Goal: Information Seeking & Learning: Learn about a topic

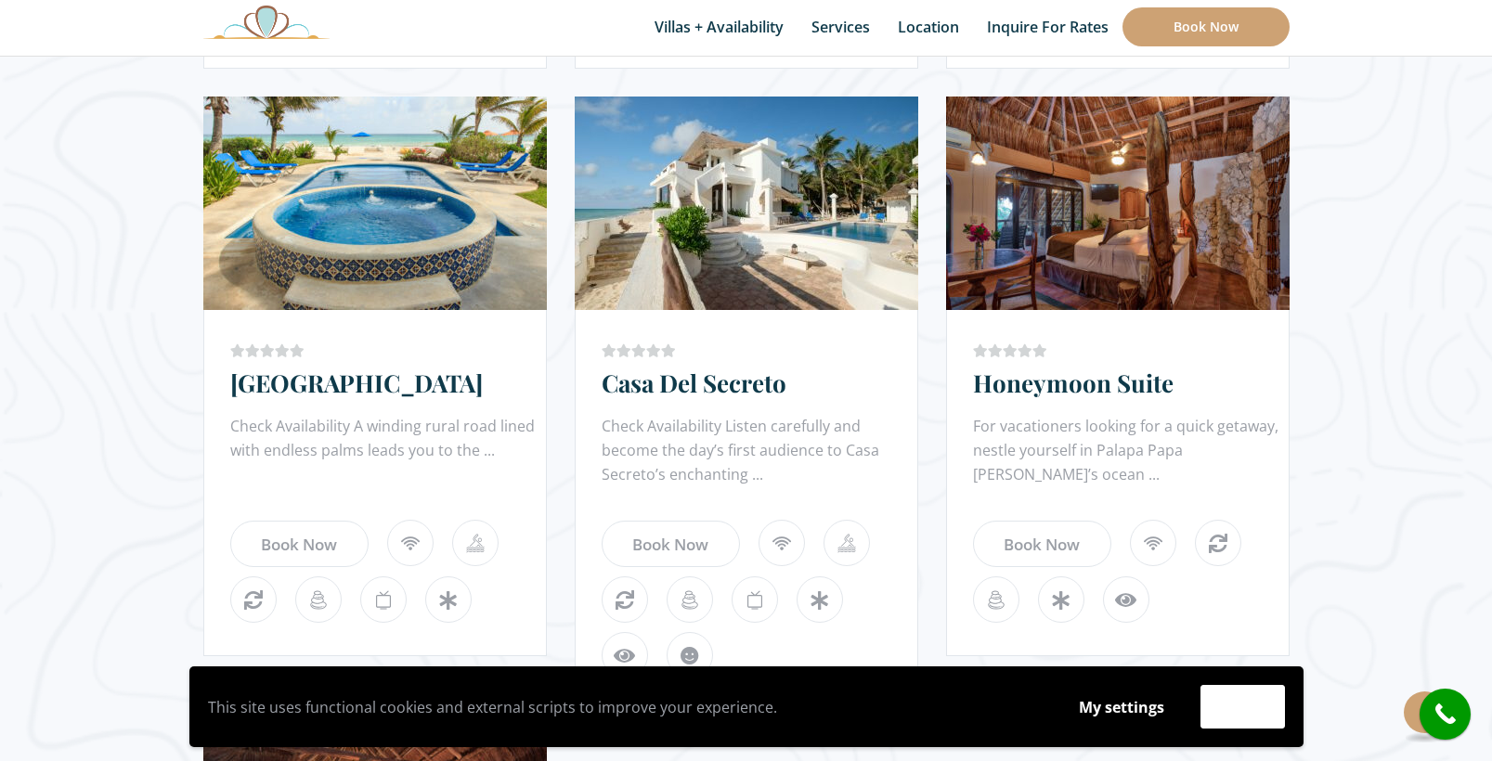
scroll to position [1698, 0]
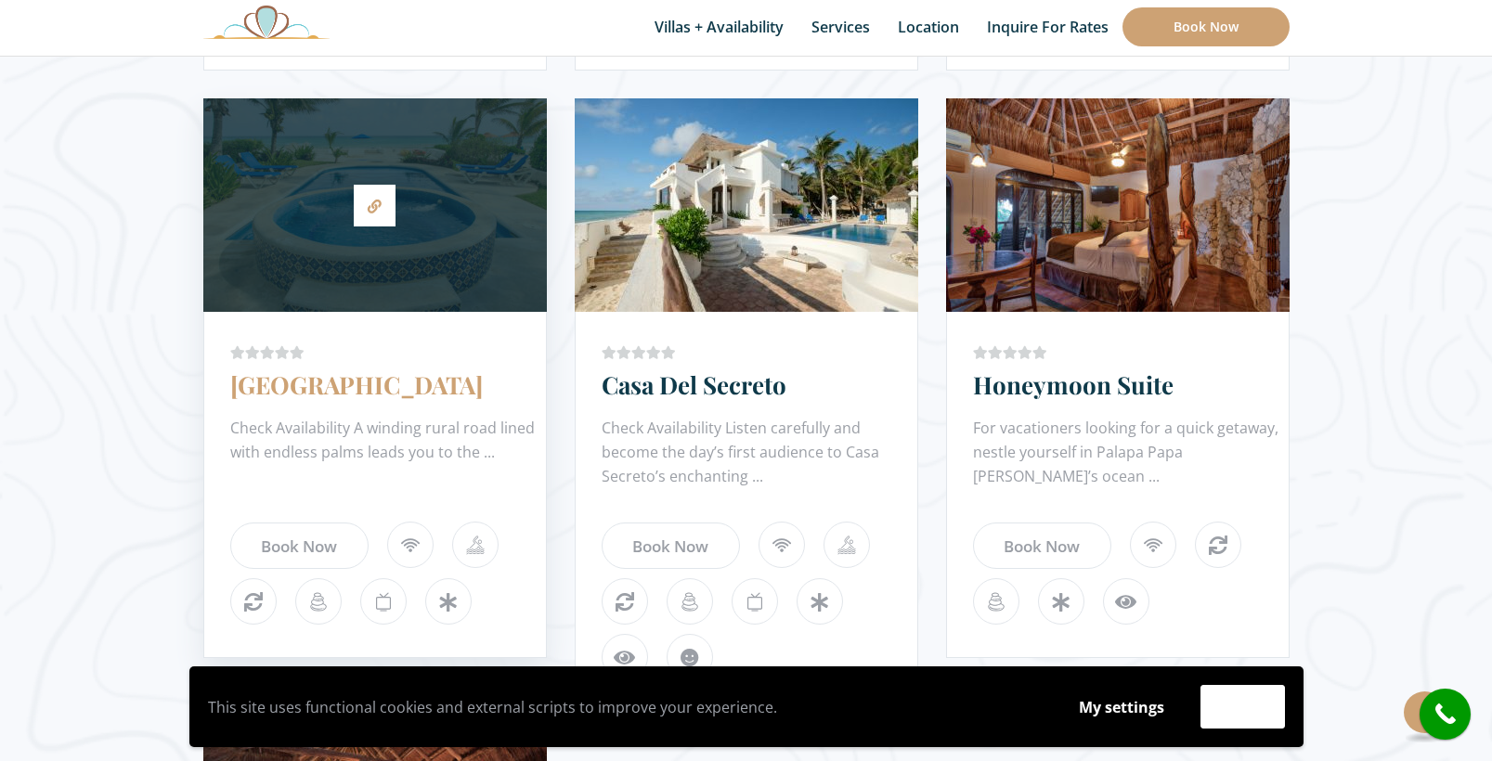
click at [336, 383] on link "[GEOGRAPHIC_DATA]" at bounding box center [356, 384] width 252 height 32
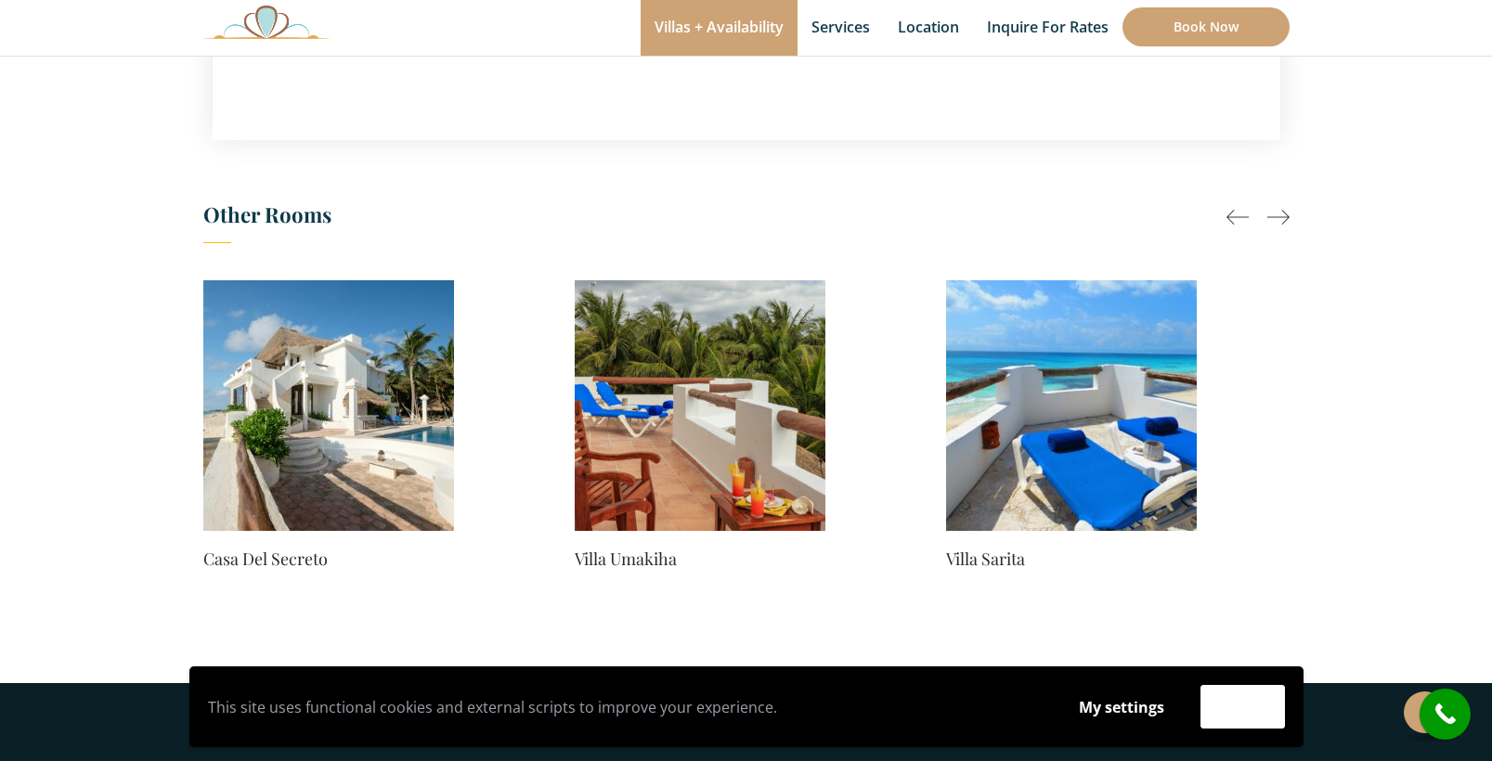
scroll to position [1446, 0]
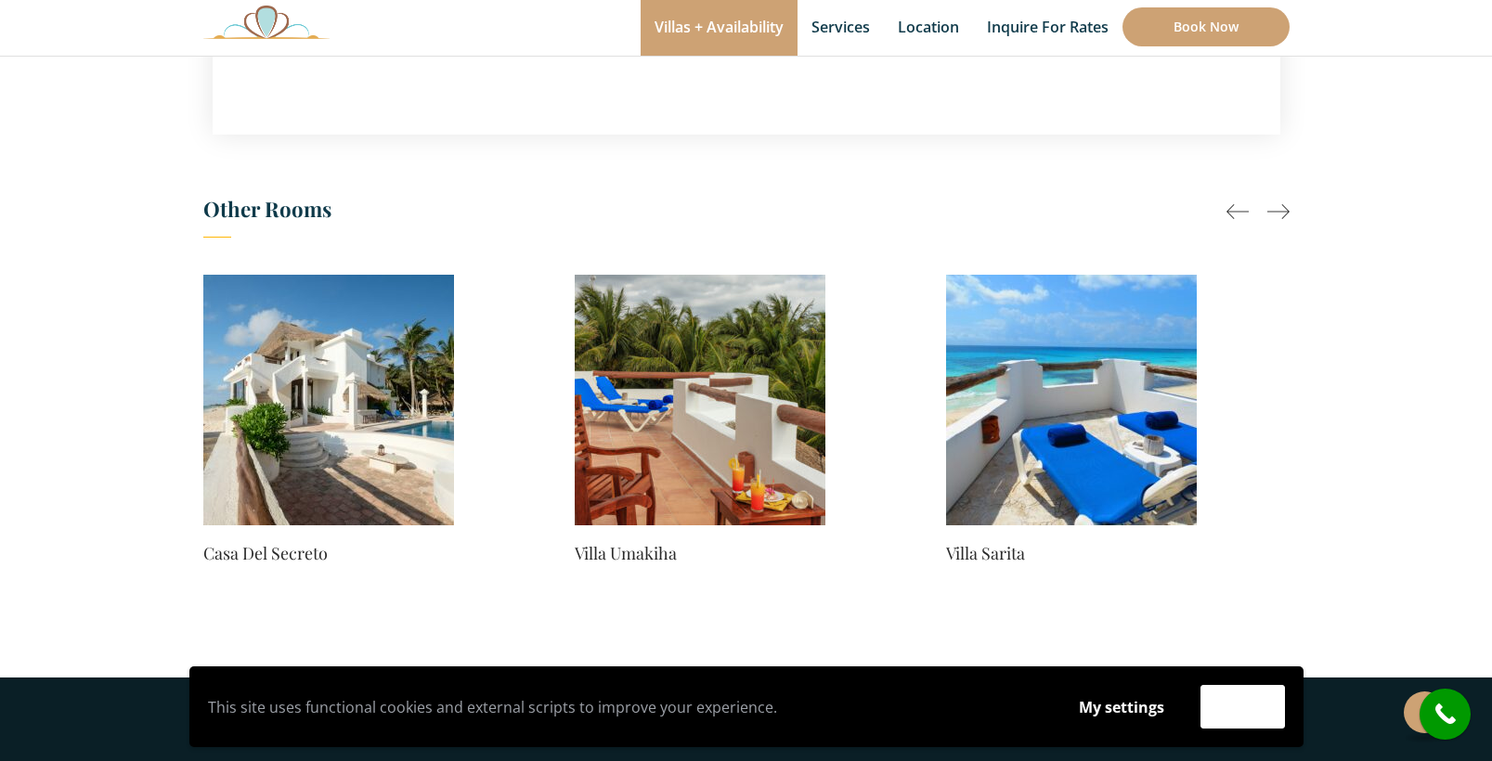
click at [722, 358] on img at bounding box center [700, 400] width 251 height 251
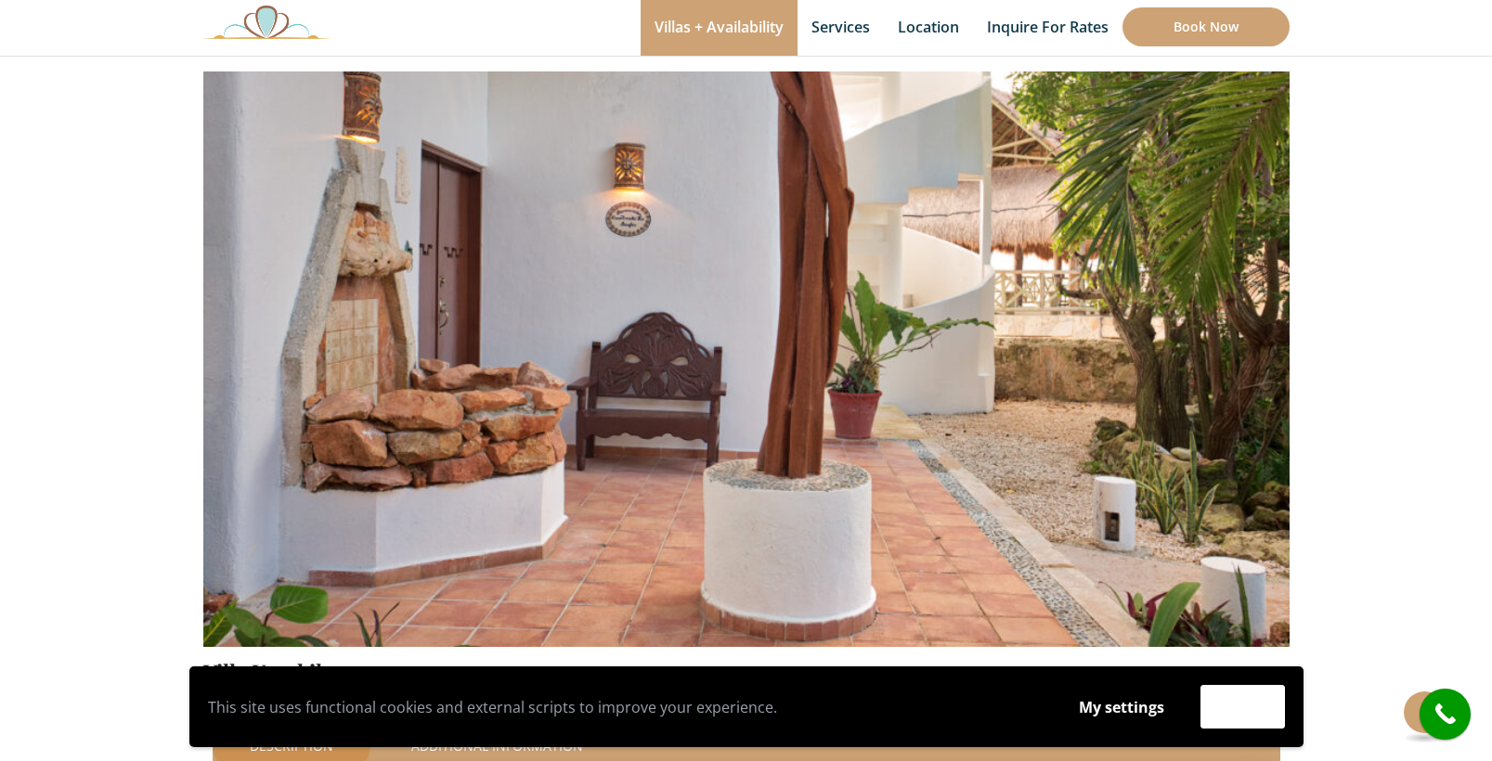
scroll to position [162, 0]
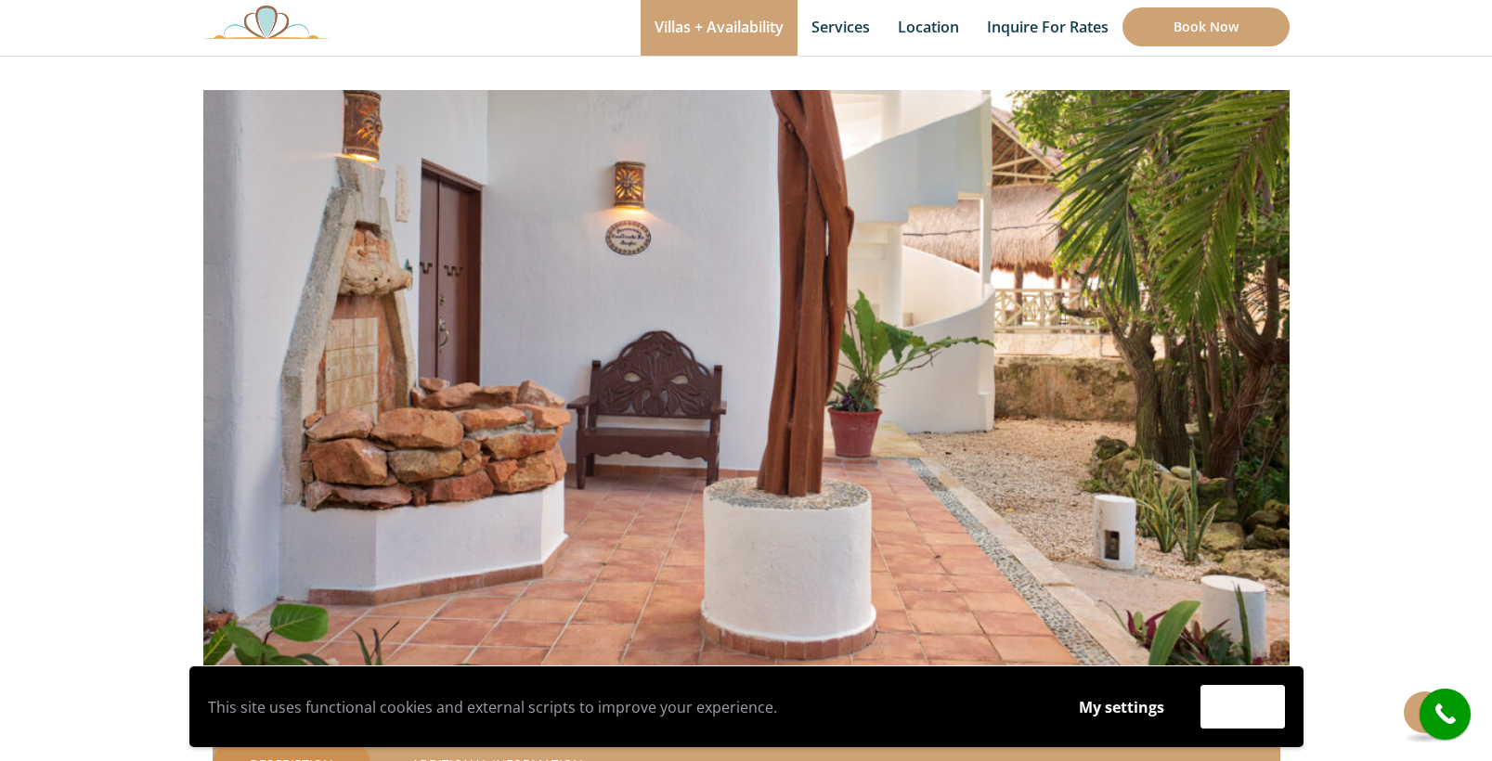
click at [743, 336] on img at bounding box center [746, 308] width 1086 height 724
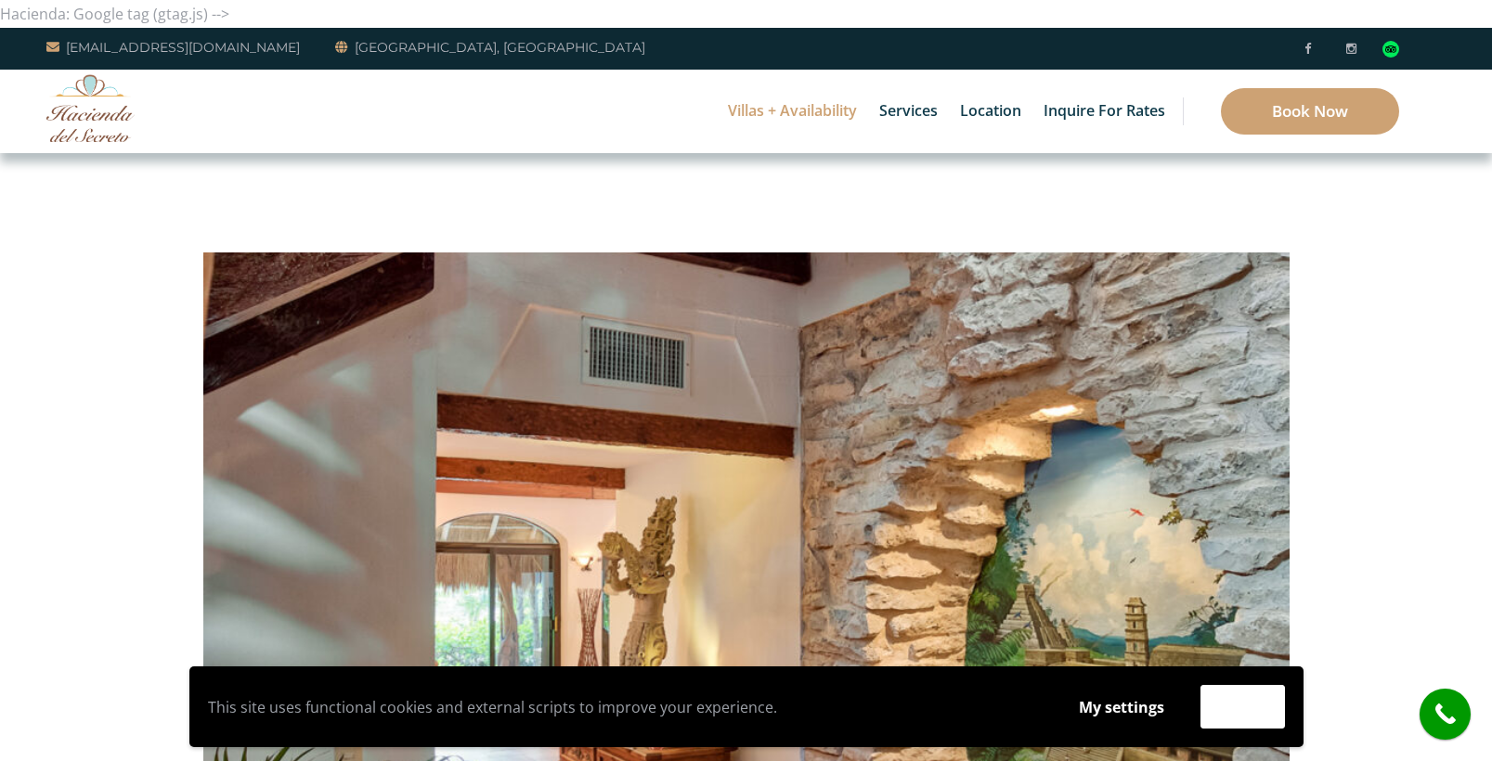
scroll to position [0, 0]
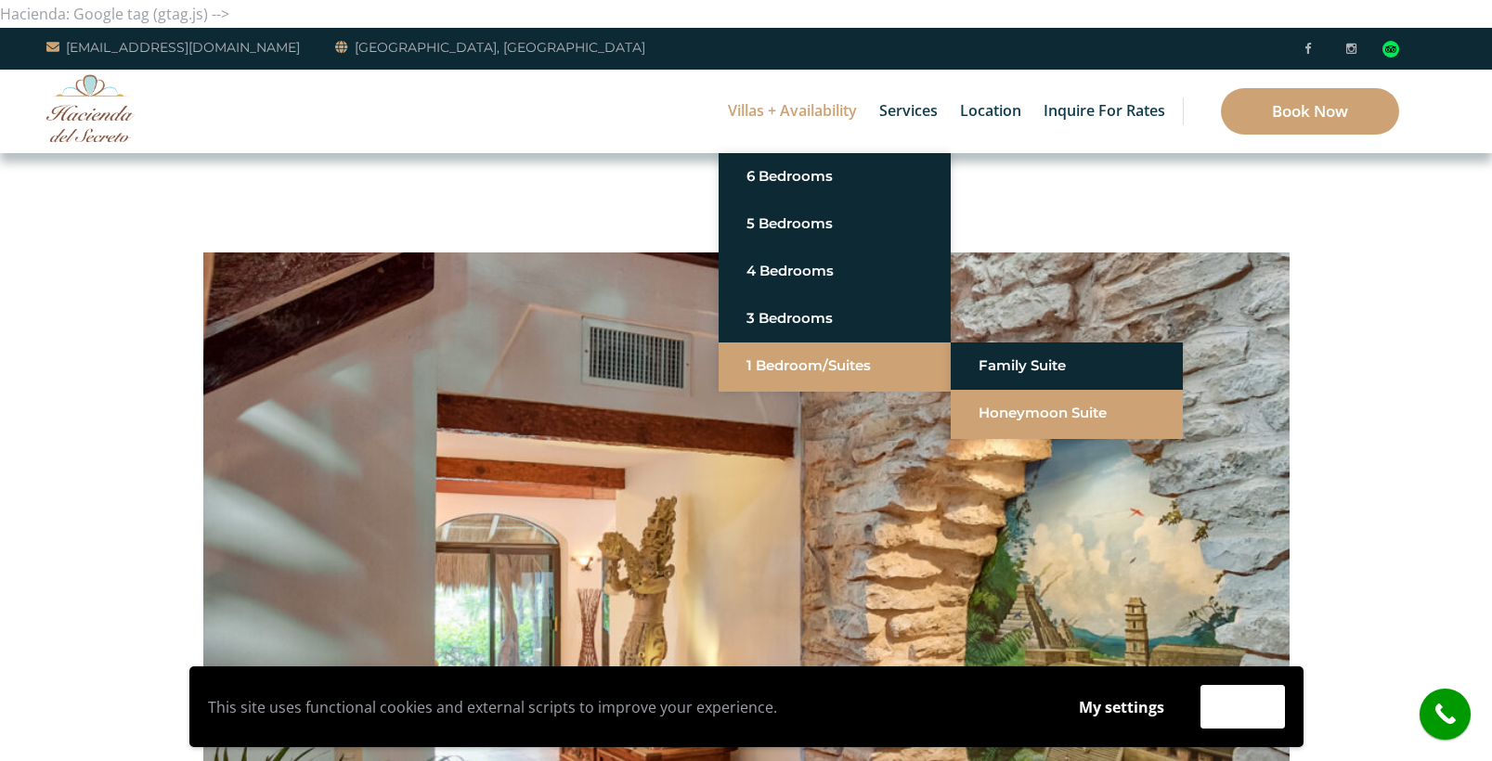
click at [1000, 407] on link "Honeymoon Suite" at bounding box center [1066, 412] width 176 height 33
